Goal: Transaction & Acquisition: Purchase product/service

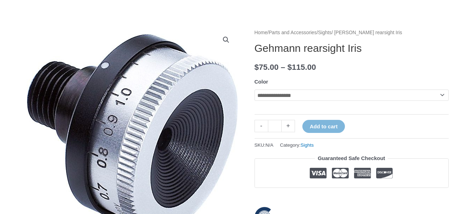
scroll to position [70, 0]
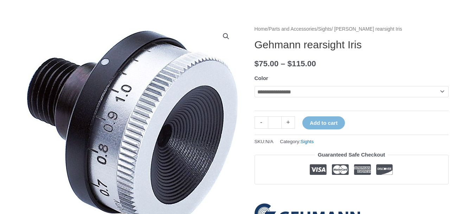
click at [367, 93] on select "**********" at bounding box center [352, 91] width 194 height 11
select select "****"
click at [255, 86] on select "**********" at bounding box center [352, 91] width 194 height 11
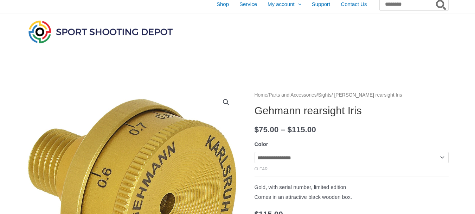
scroll to position [0, 0]
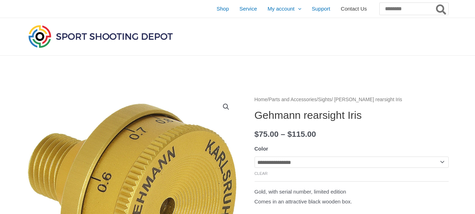
click at [341, 9] on span "Contact Us" at bounding box center [354, 9] width 26 height 18
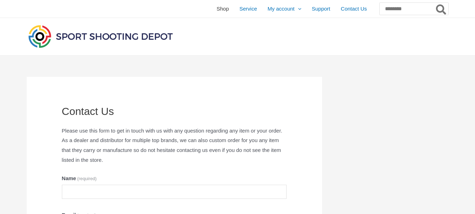
click at [217, 8] on span "Shop" at bounding box center [223, 9] width 12 height 18
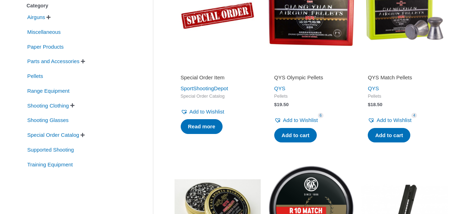
scroll to position [211, 0]
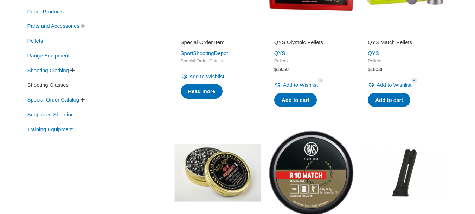
click at [59, 86] on span "Shooting Glasses" at bounding box center [48, 85] width 43 height 12
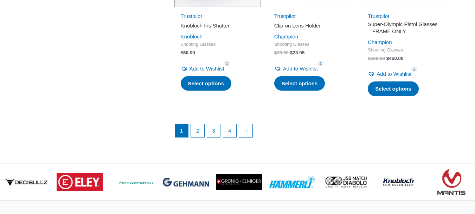
scroll to position [1056, 0]
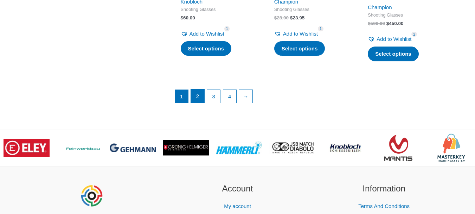
click at [195, 102] on link "2" at bounding box center [197, 96] width 13 height 14
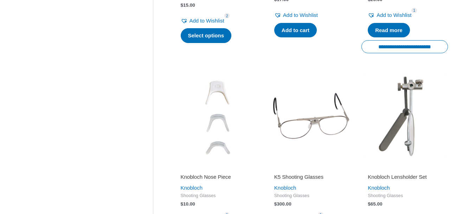
scroll to position [704, 0]
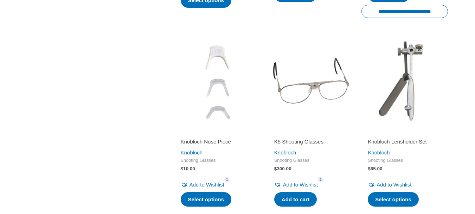
click at [325, 89] on img at bounding box center [311, 80] width 87 height 87
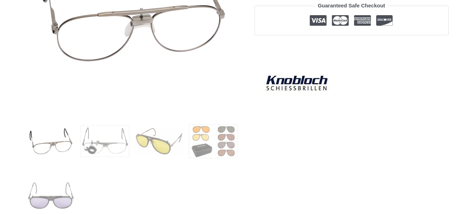
scroll to position [211, 0]
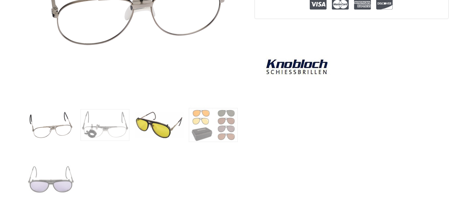
click at [157, 129] on img at bounding box center [159, 124] width 49 height 49
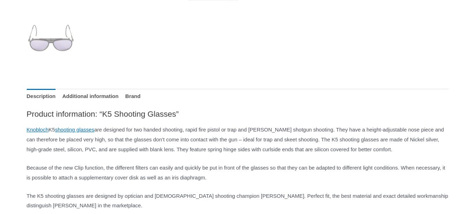
scroll to position [387, 0]
